Goal: Check status: Check status

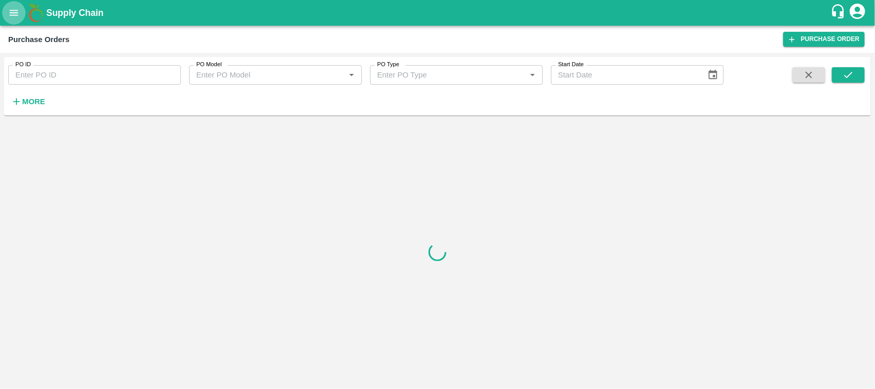
click at [14, 18] on icon "open drawer" at bounding box center [13, 12] width 11 height 11
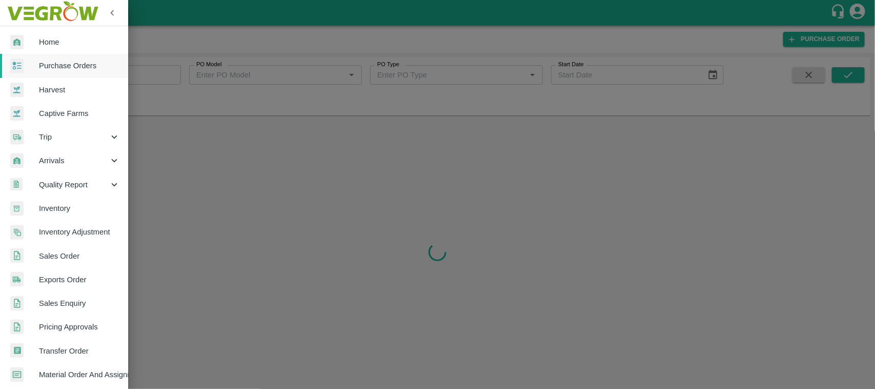
click at [62, 277] on span "Exports Order" at bounding box center [79, 279] width 81 height 11
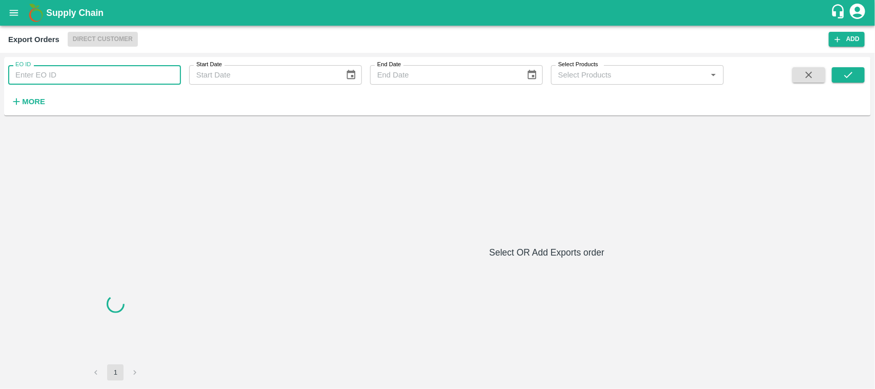
click at [67, 81] on input "EO ID" at bounding box center [94, 74] width 173 height 19
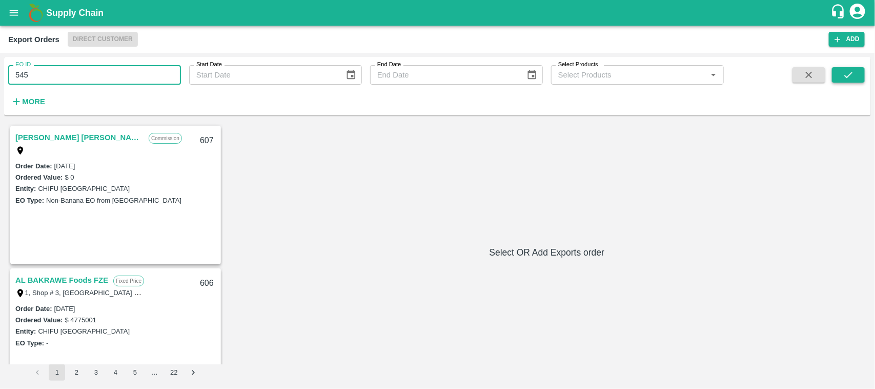
type input "545"
click at [849, 76] on icon "submit" at bounding box center [848, 75] width 8 height 6
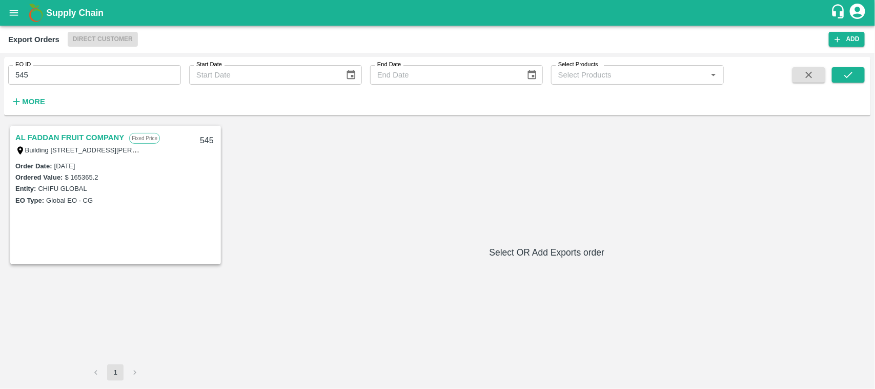
click at [91, 137] on link "AL FADDAN FRUIT COMPANY" at bounding box center [69, 137] width 109 height 13
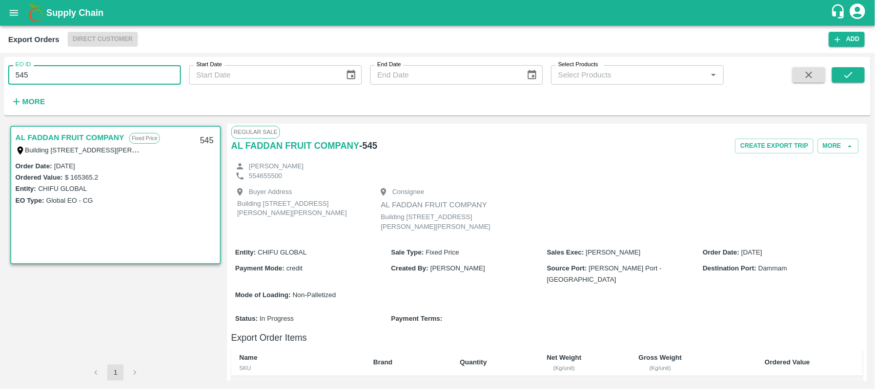
click at [62, 73] on input "545" at bounding box center [94, 74] width 173 height 19
type input "537"
click at [850, 76] on icon "submit" at bounding box center [848, 74] width 11 height 11
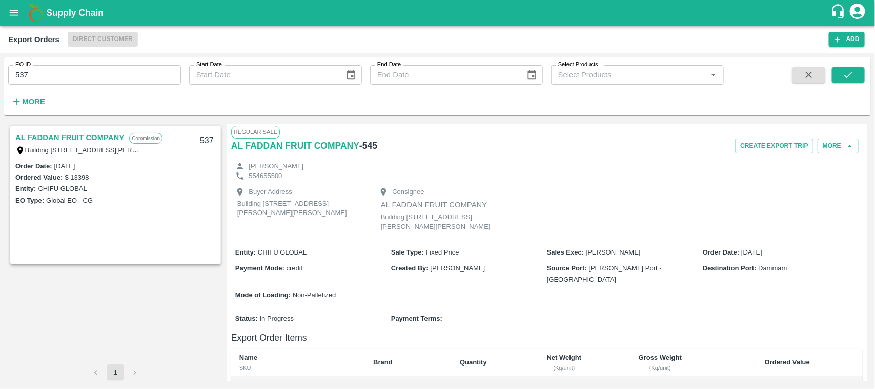
click at [81, 133] on link "AL FADDAN FRUIT COMPANY" at bounding box center [69, 137] width 109 height 13
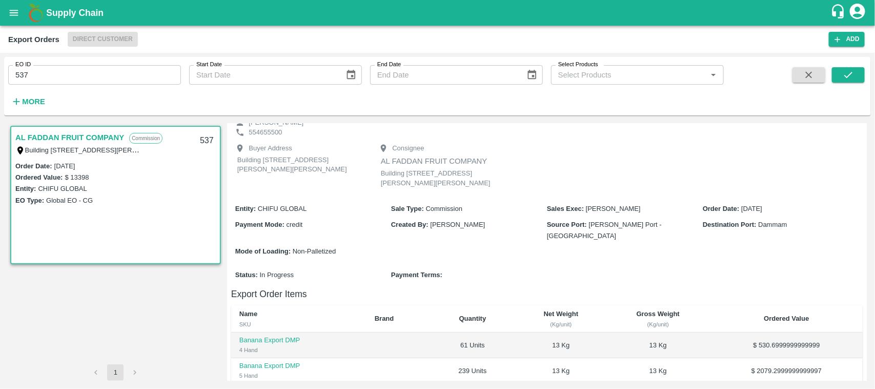
scroll to position [44, 0]
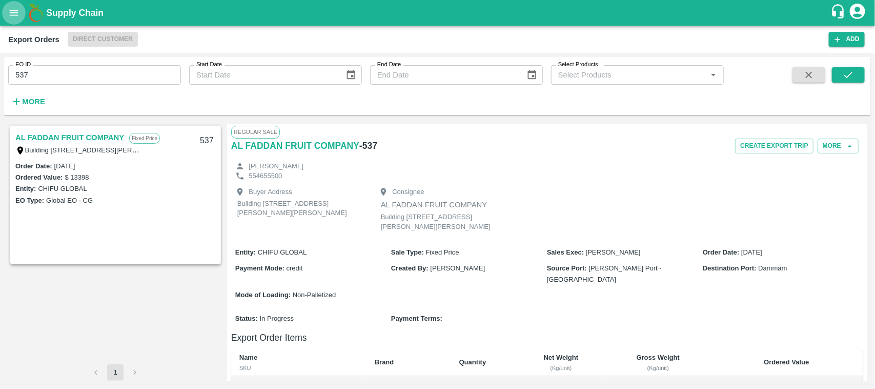
click at [14, 14] on icon "open drawer" at bounding box center [13, 12] width 11 height 11
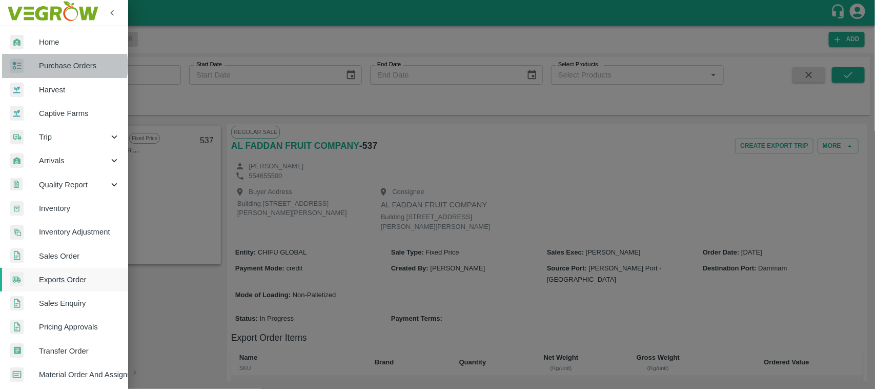
click at [63, 65] on span "Purchase Orders" at bounding box center [79, 65] width 81 height 11
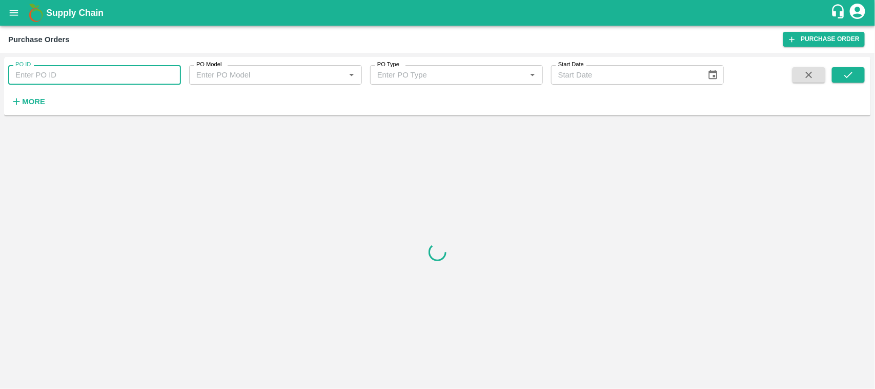
click at [68, 68] on input "PO ID" at bounding box center [94, 74] width 173 height 19
type input "179654"
click at [843, 77] on icon "submit" at bounding box center [848, 74] width 11 height 11
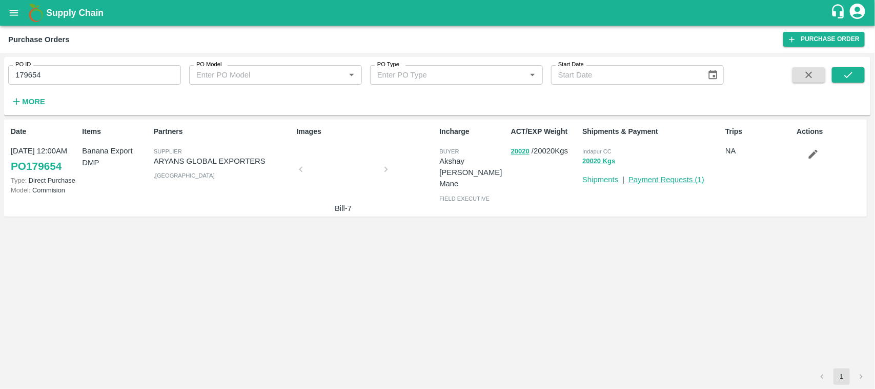
click at [635, 180] on link "Payment Requests ( 1 )" at bounding box center [666, 179] width 76 height 8
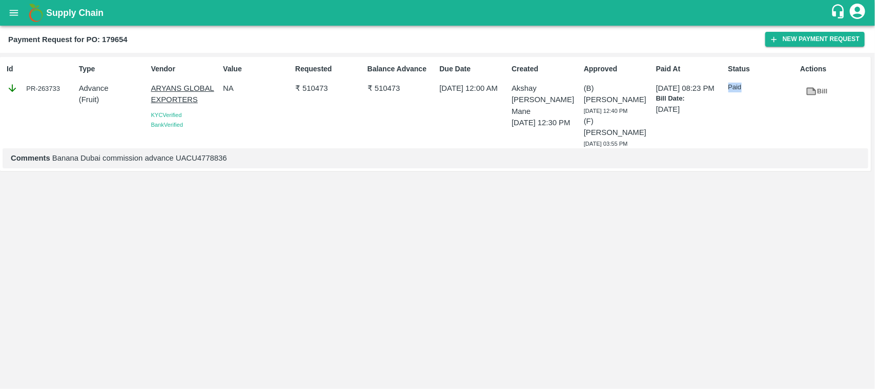
drag, startPoint x: 788, startPoint y: 71, endPoint x: 740, endPoint y: 88, distance: 51.5
click at [740, 88] on div "Status Paid" at bounding box center [760, 103] width 72 height 89
click at [654, 109] on div "Paid At [DATE] 08:23 PM Bill Date: [DATE]" at bounding box center [688, 103] width 72 height 89
